Goal: Task Accomplishment & Management: Use online tool/utility

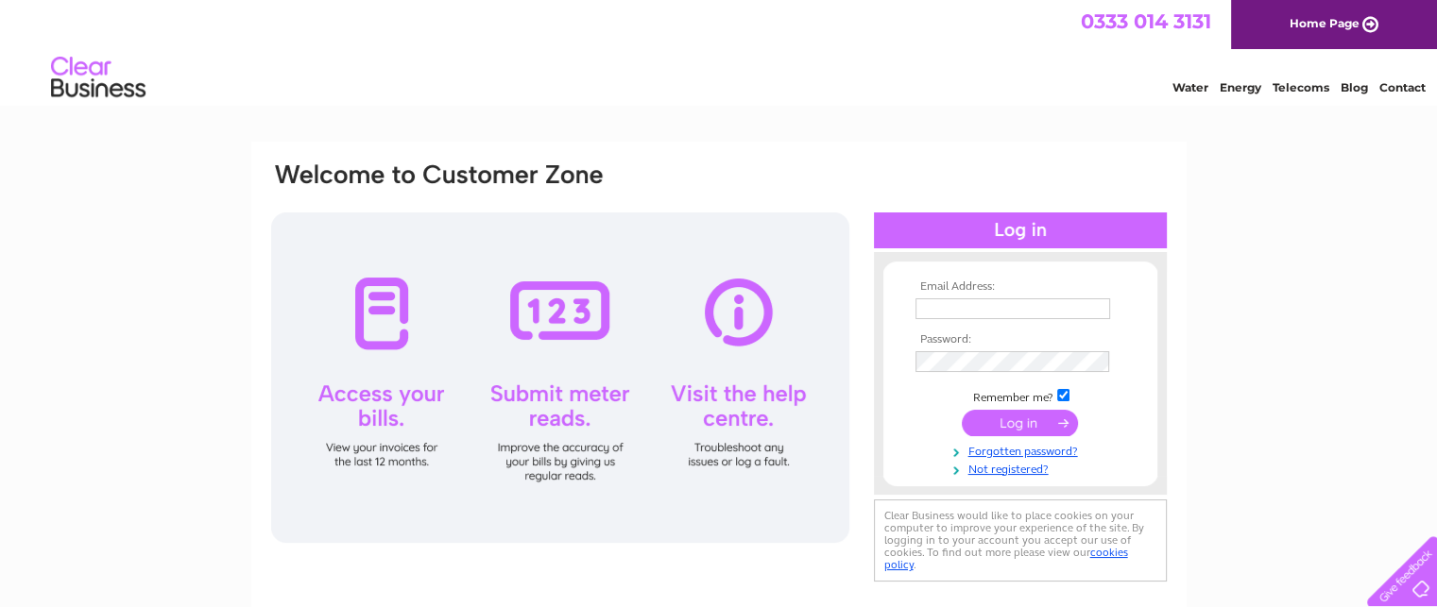
type input "Isobel929@outlook.com"
click at [1017, 419] on input "submit" at bounding box center [1020, 423] width 116 height 26
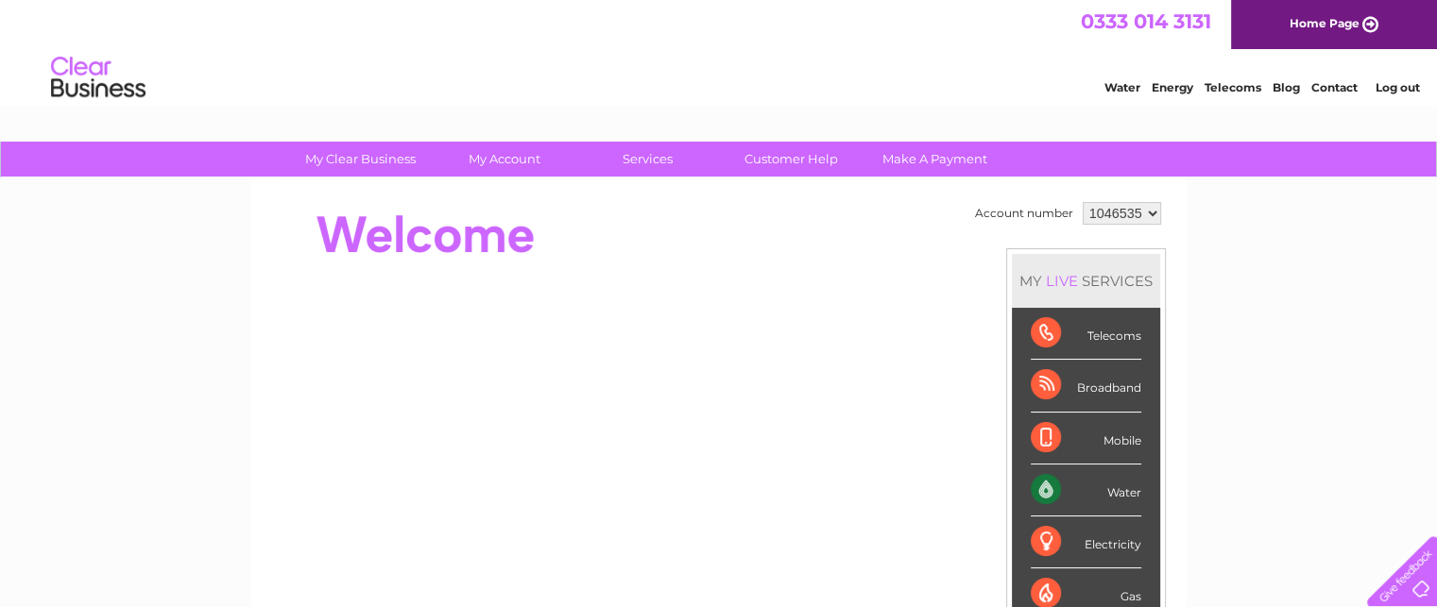
click at [1040, 484] on div "Water" at bounding box center [1086, 491] width 111 height 52
click at [1043, 486] on div "Water" at bounding box center [1086, 491] width 111 height 52
click at [1119, 82] on link "Water" at bounding box center [1122, 87] width 36 height 14
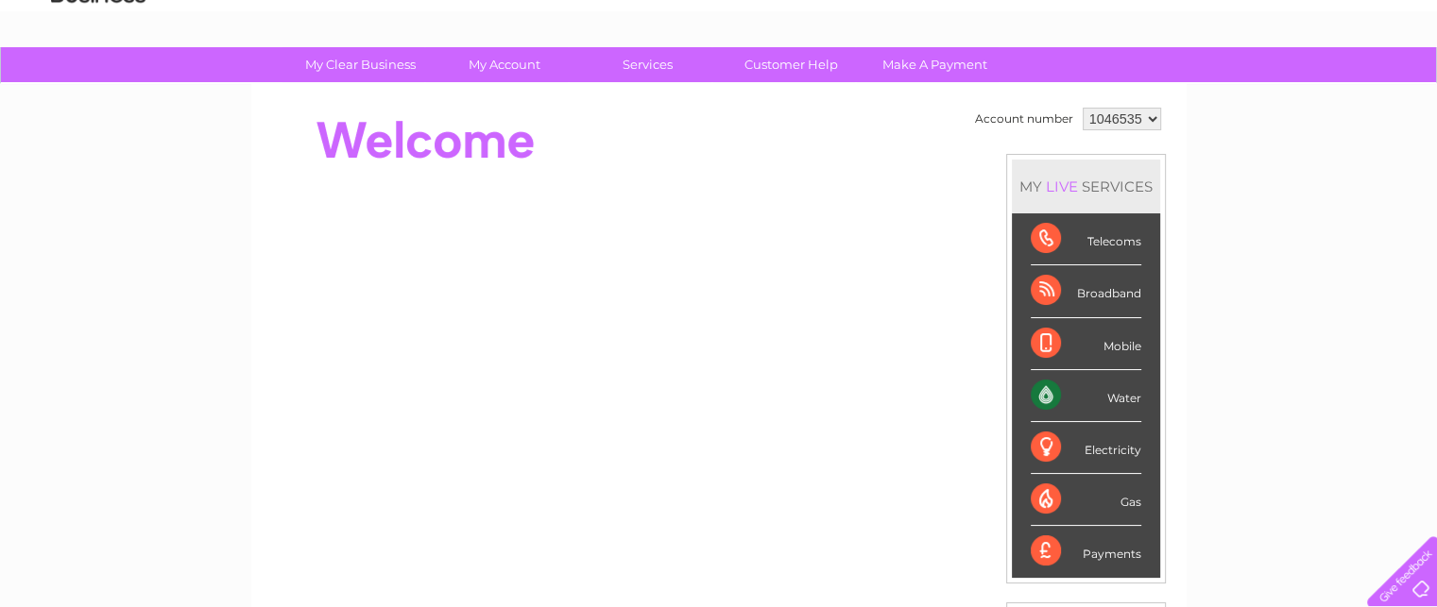
click at [1133, 116] on select "1046535" at bounding box center [1122, 119] width 78 height 23
click at [1043, 390] on div "Water" at bounding box center [1086, 396] width 111 height 52
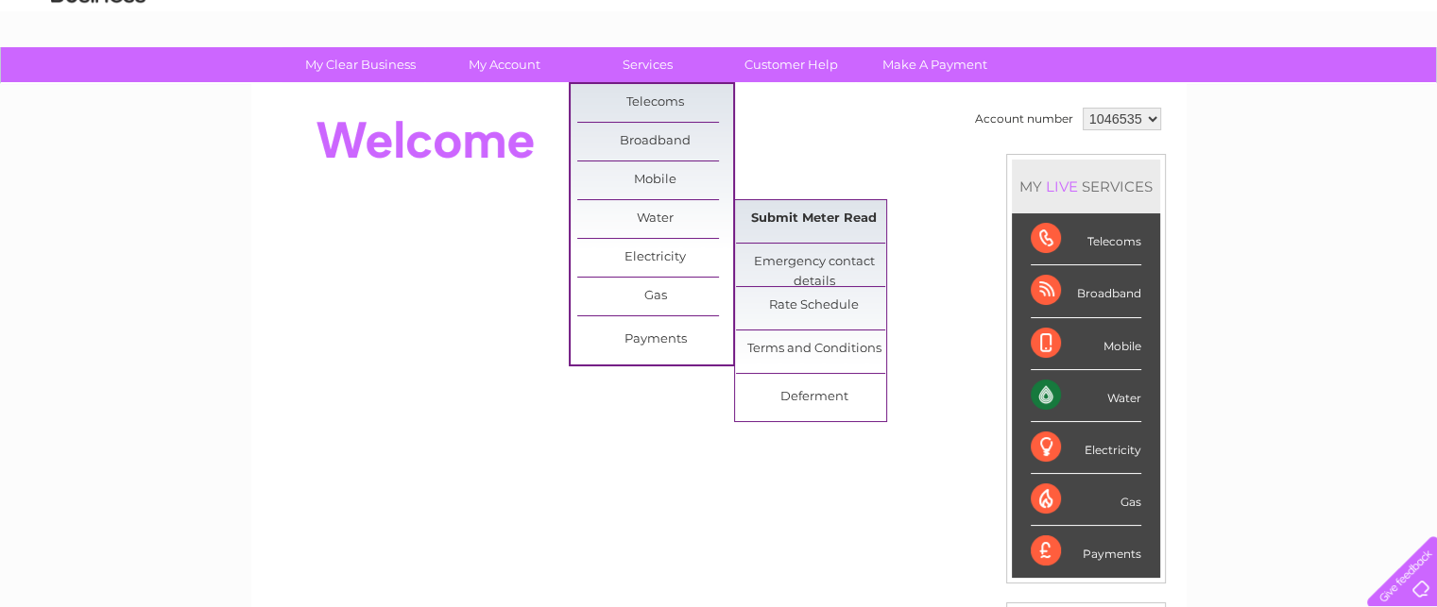
click at [806, 217] on link "Submit Meter Read" at bounding box center [814, 219] width 156 height 38
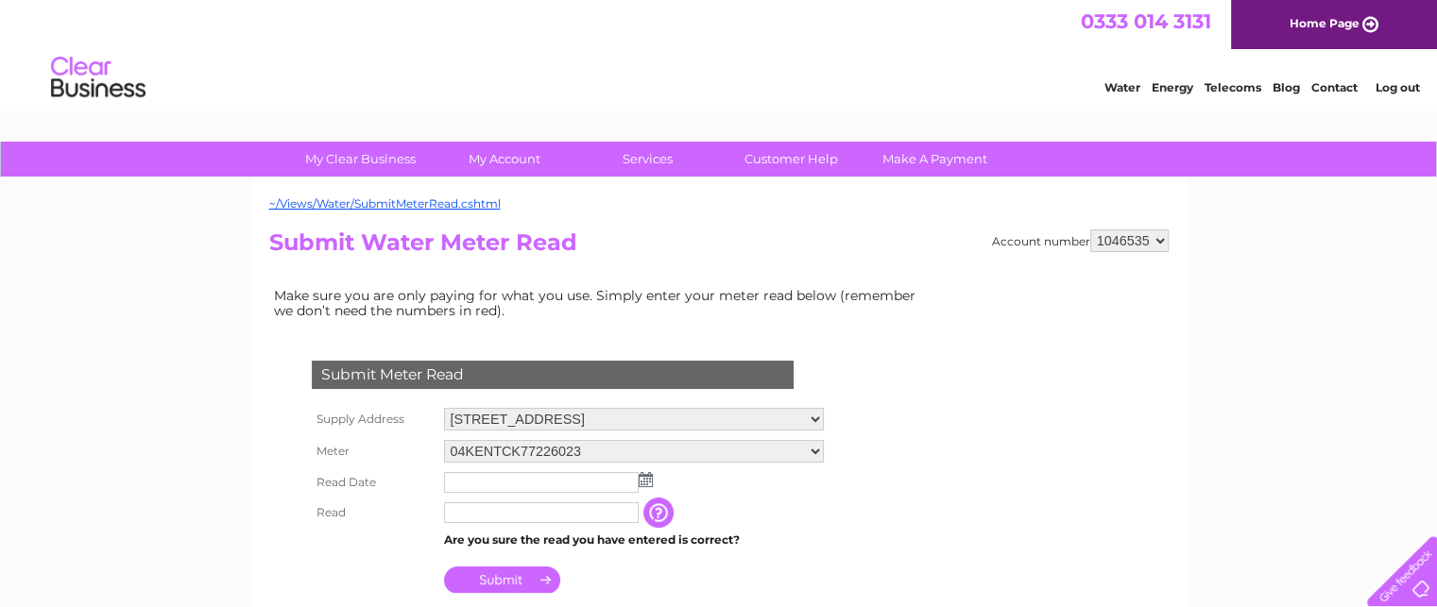
scroll to position [94, 0]
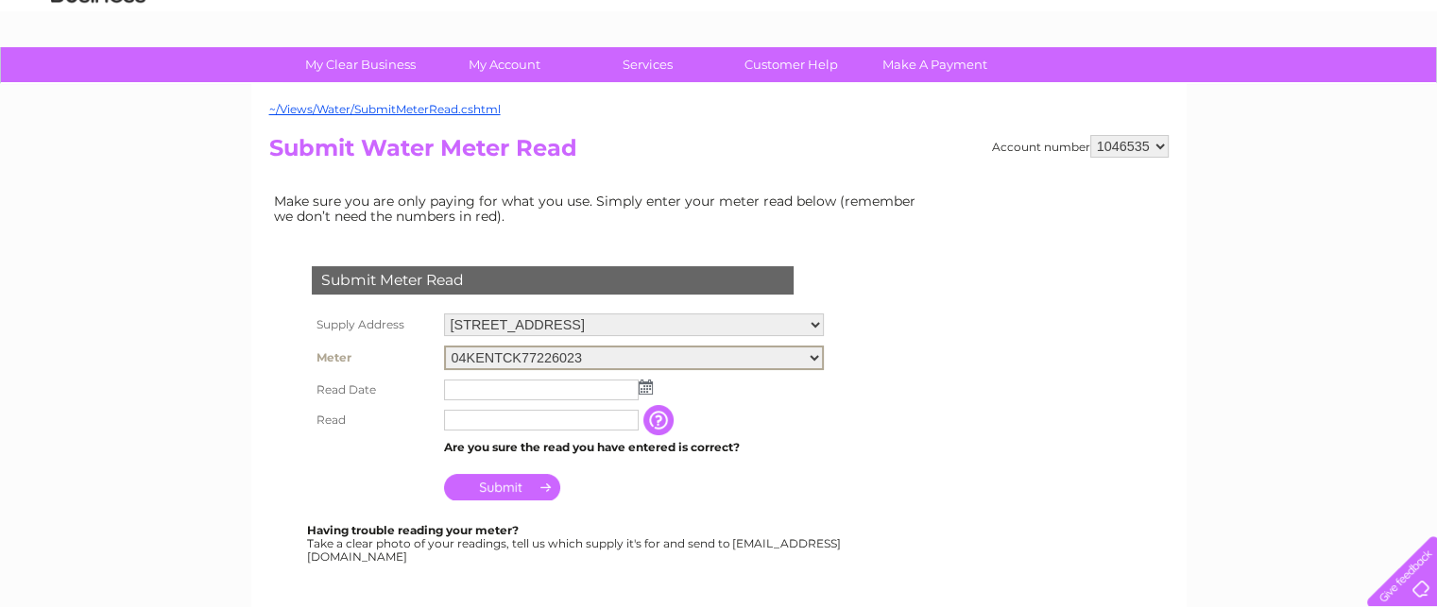
click at [567, 351] on select "04KENTCK77226023 06ELSTER10A088424 06ELSTER18T598192" at bounding box center [634, 358] width 380 height 25
select select "335062"
click at [444, 346] on select "04KENTCK77226023 06ELSTER10A088424 06ELSTER18T598192" at bounding box center [634, 358] width 380 height 25
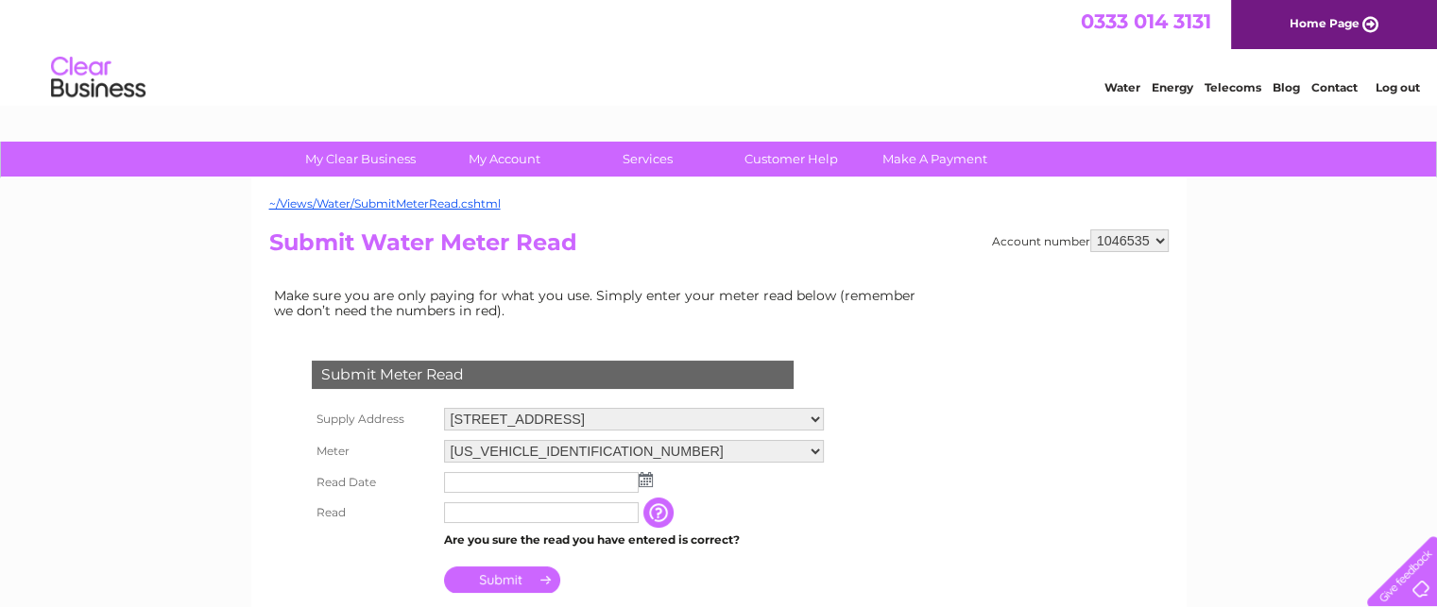
click at [642, 475] on img at bounding box center [646, 479] width 14 height 15
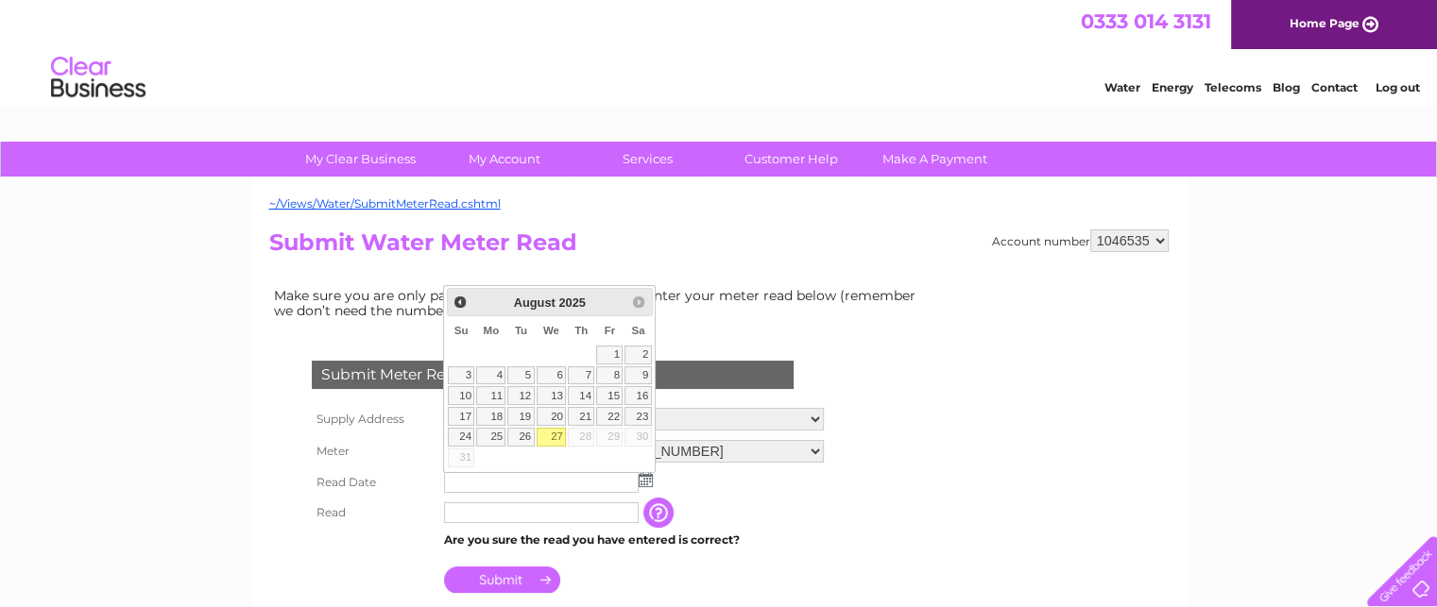
click at [552, 431] on link "27" at bounding box center [552, 437] width 30 height 19
type input "[DATE]"
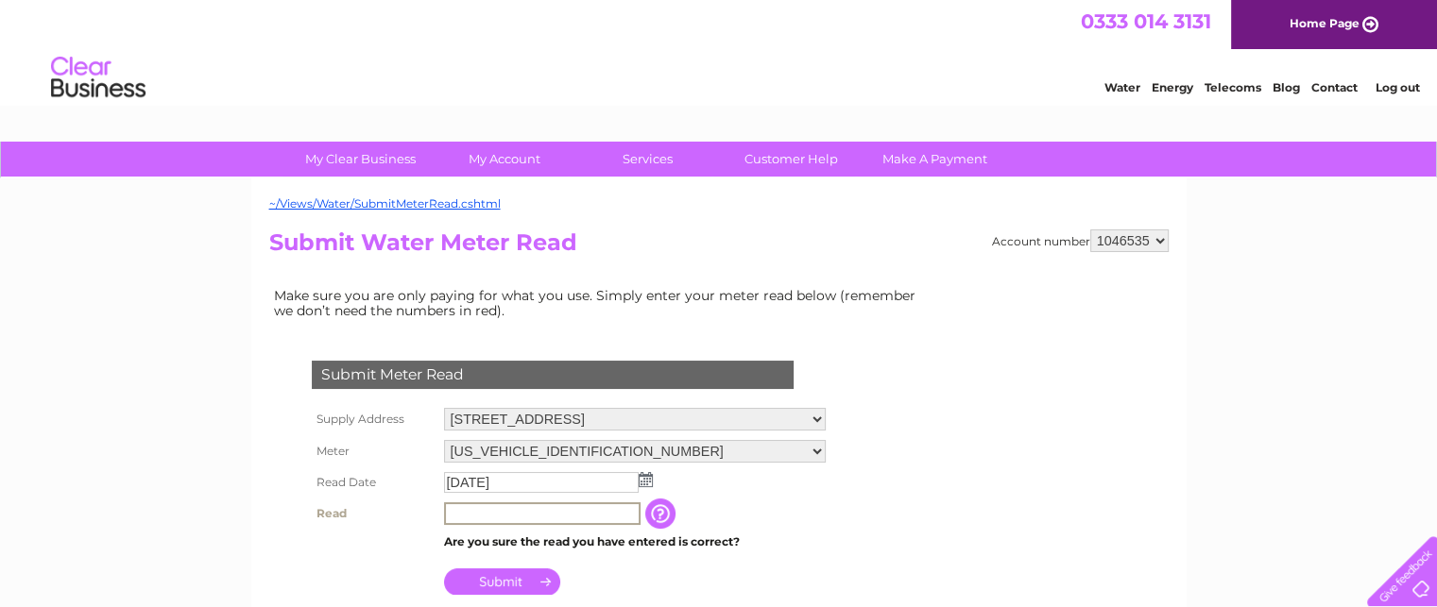
click at [458, 513] on input "text" at bounding box center [542, 514] width 197 height 23
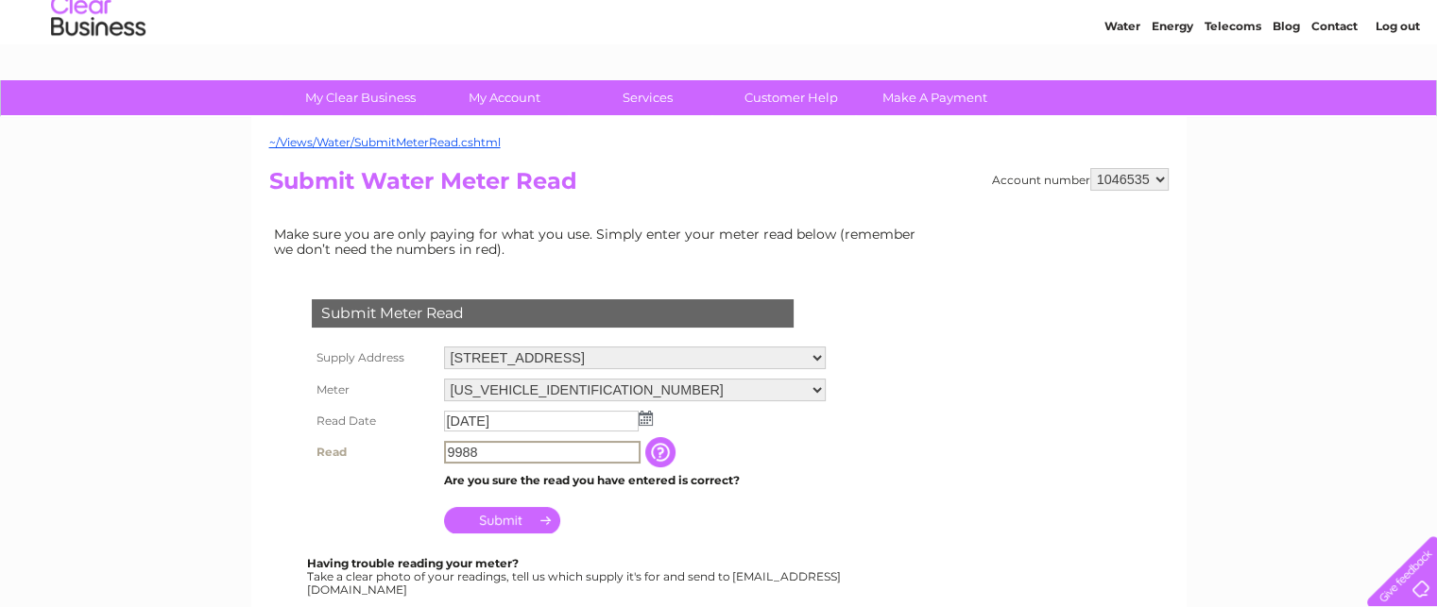
scroll to position [94, 0]
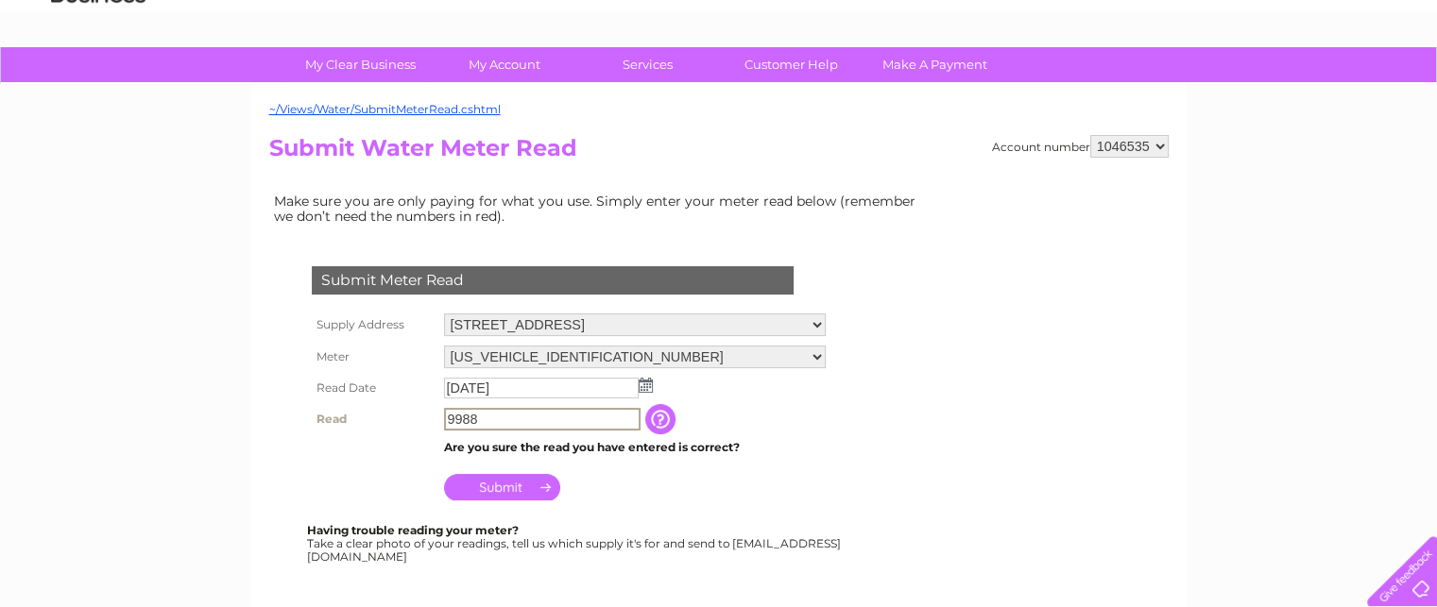
type input "9988"
click at [505, 478] on input "Submit" at bounding box center [502, 485] width 116 height 26
